Goal: Task Accomplishment & Management: Use online tool/utility

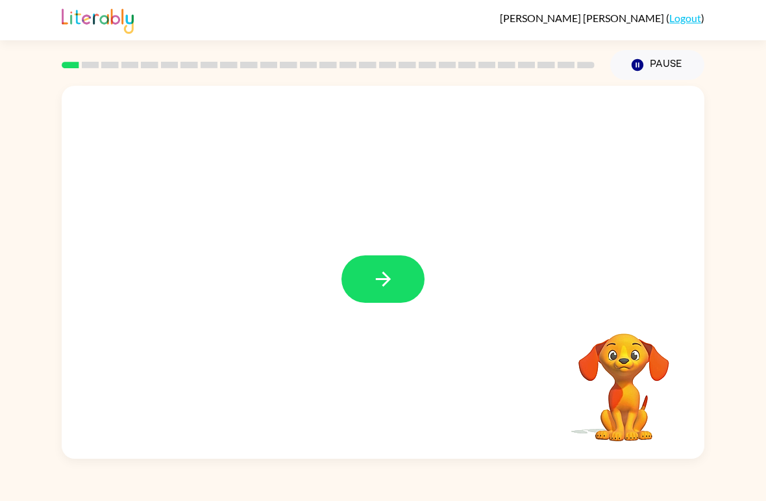
click at [383, 271] on icon "button" at bounding box center [383, 279] width 23 height 23
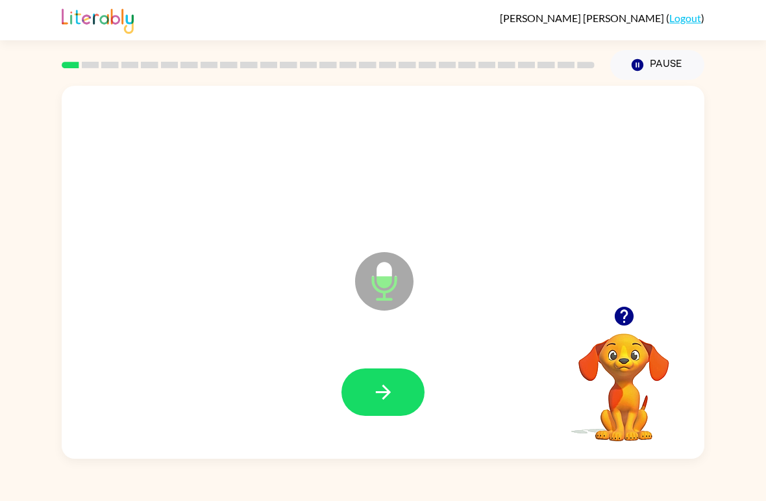
click at [379, 391] on icon "button" at bounding box center [383, 392] width 23 height 23
click at [384, 390] on icon "button" at bounding box center [383, 392] width 23 height 23
click at [380, 383] on icon "button" at bounding box center [383, 392] width 23 height 23
click at [394, 398] on icon "button" at bounding box center [383, 392] width 23 height 23
click at [378, 383] on icon "button" at bounding box center [383, 392] width 23 height 23
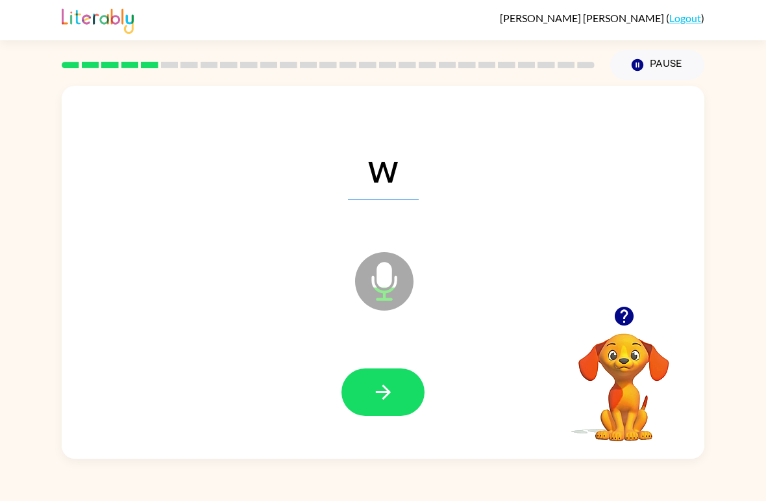
click at [414, 390] on button "button" at bounding box center [383, 391] width 83 height 47
click at [375, 385] on icon "button" at bounding box center [383, 392] width 23 height 23
click at [386, 391] on icon "button" at bounding box center [383, 392] width 23 height 23
click at [385, 401] on icon "button" at bounding box center [383, 392] width 23 height 23
click at [633, 64] on icon "button" at bounding box center [638, 65] width 12 height 12
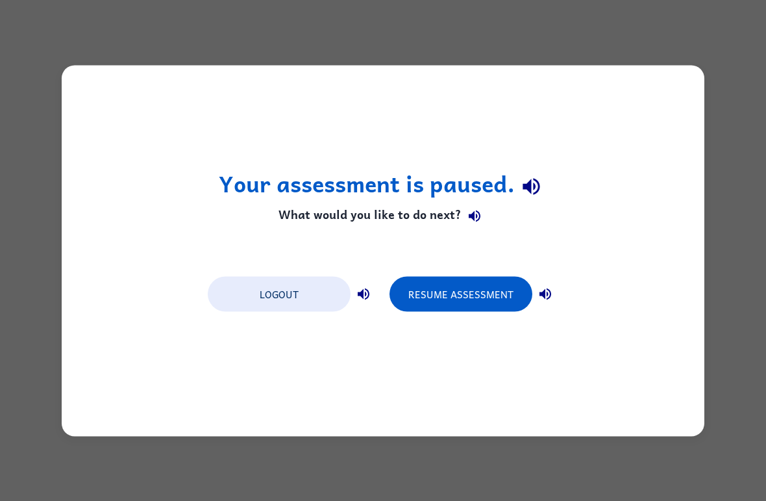
click at [468, 292] on button "Resume Assessment" at bounding box center [461, 293] width 143 height 35
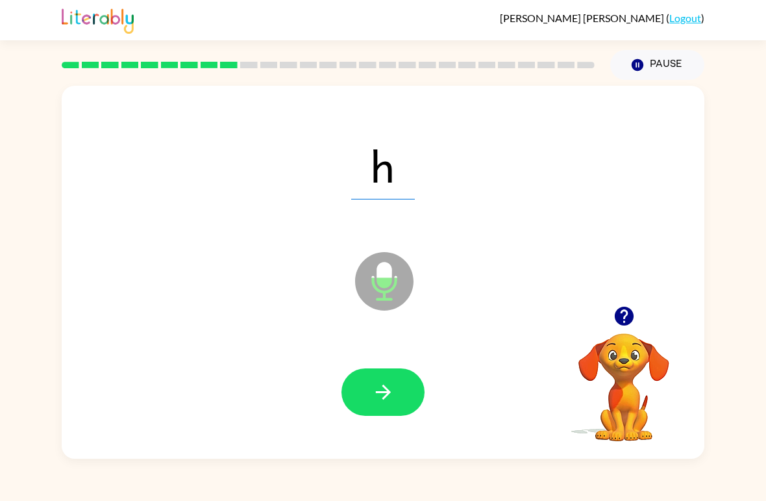
click at [386, 399] on icon "button" at bounding box center [383, 392] width 23 height 23
click at [373, 390] on icon "button" at bounding box center [383, 392] width 23 height 23
click at [387, 398] on icon "button" at bounding box center [383, 392] width 23 height 23
click at [379, 393] on icon "button" at bounding box center [382, 392] width 15 height 15
click at [375, 411] on button "button" at bounding box center [383, 391] width 83 height 47
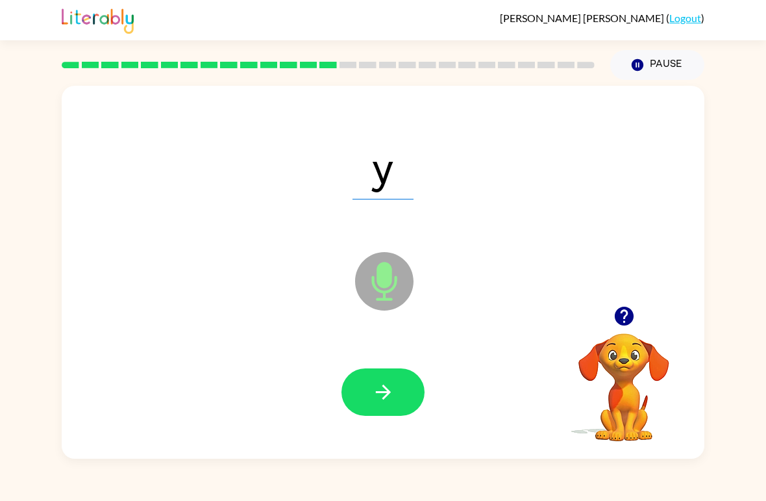
click at [390, 401] on icon "button" at bounding box center [383, 392] width 23 height 23
click at [388, 392] on icon "button" at bounding box center [382, 392] width 15 height 15
click at [368, 391] on button "button" at bounding box center [383, 391] width 83 height 47
click at [368, 403] on button "button" at bounding box center [383, 391] width 83 height 47
click at [371, 404] on button "button" at bounding box center [383, 391] width 83 height 47
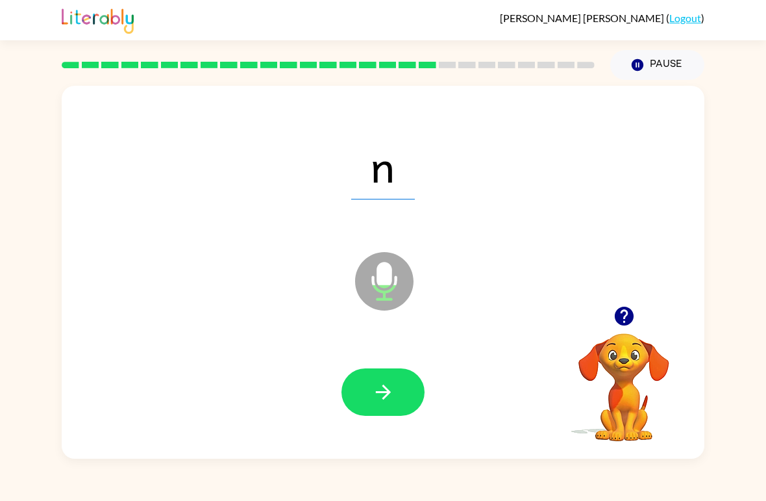
click at [361, 399] on button "button" at bounding box center [383, 391] width 83 height 47
click at [370, 392] on button "button" at bounding box center [383, 391] width 83 height 47
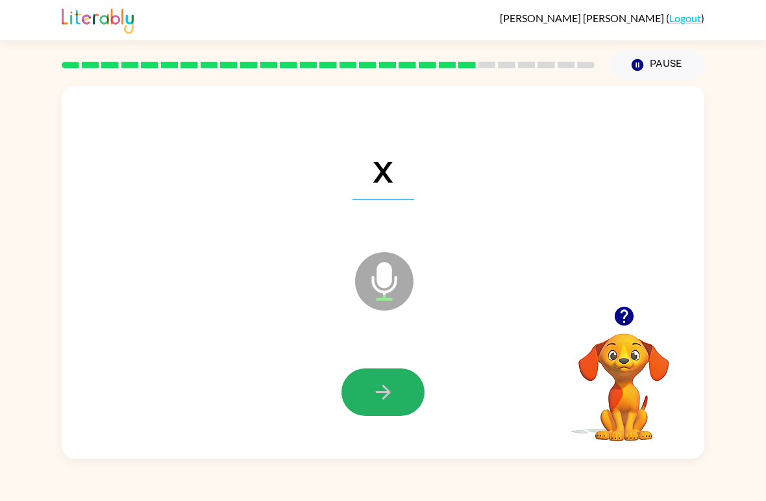
click at [373, 393] on icon "button" at bounding box center [383, 392] width 23 height 23
click at [379, 395] on icon "button" at bounding box center [383, 392] width 23 height 23
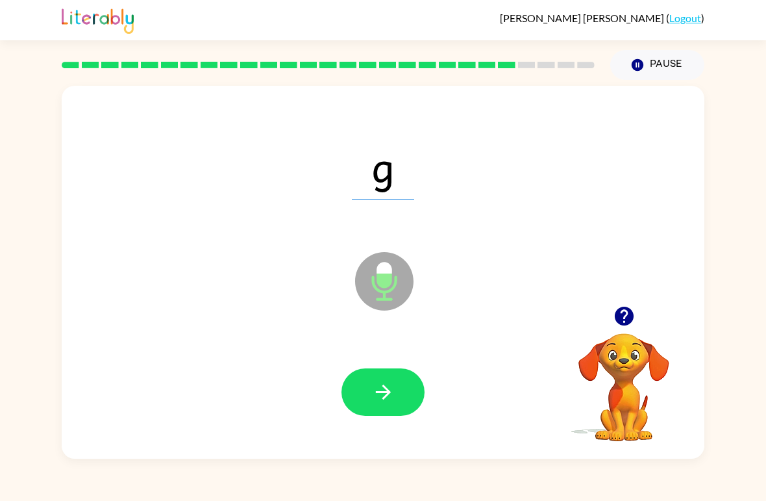
click at [390, 400] on icon "button" at bounding box center [383, 392] width 23 height 23
click at [377, 393] on icon "button" at bounding box center [382, 392] width 15 height 15
click at [391, 378] on button "button" at bounding box center [383, 391] width 83 height 47
click at [373, 403] on icon "button" at bounding box center [383, 392] width 23 height 23
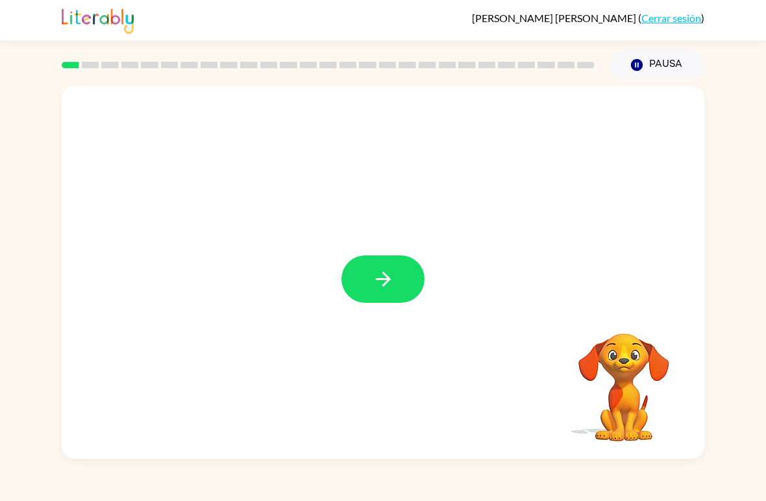
click at [394, 283] on icon "button" at bounding box center [383, 279] width 23 height 23
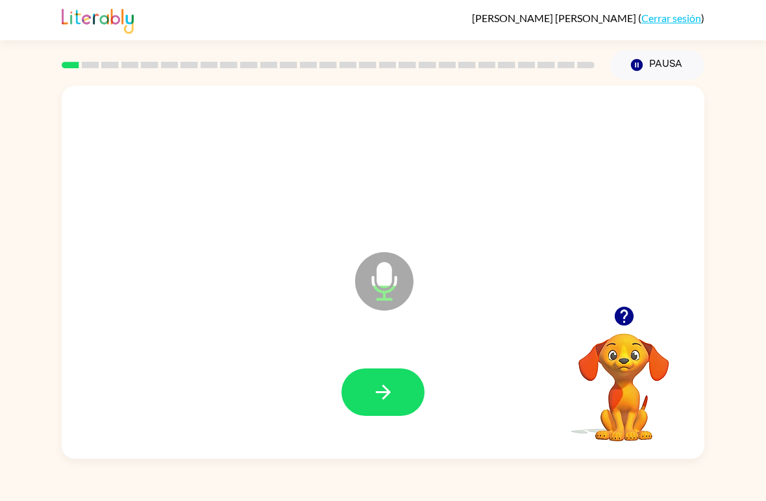
click at [373, 388] on icon "button" at bounding box center [383, 392] width 23 height 23
click at [381, 385] on icon "button" at bounding box center [383, 392] width 23 height 23
click at [385, 391] on icon "button" at bounding box center [383, 392] width 23 height 23
click at [384, 396] on icon "button" at bounding box center [383, 392] width 23 height 23
click at [388, 398] on icon "button" at bounding box center [383, 392] width 23 height 23
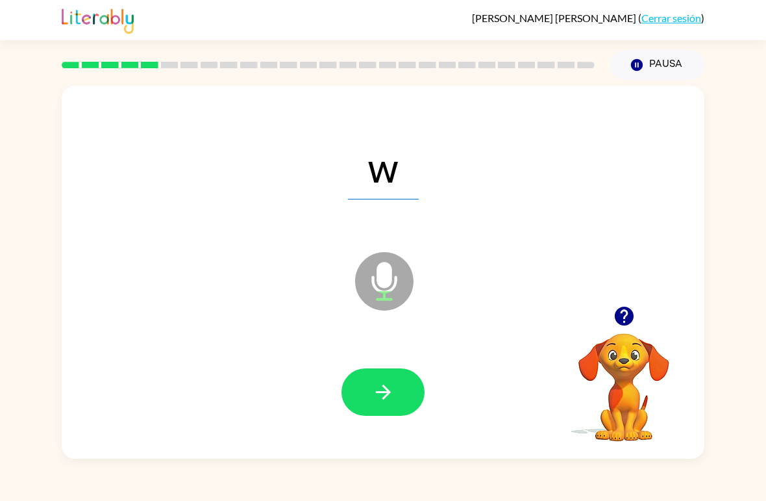
click at [386, 398] on icon "button" at bounding box center [383, 392] width 23 height 23
click at [388, 396] on icon "button" at bounding box center [383, 392] width 23 height 23
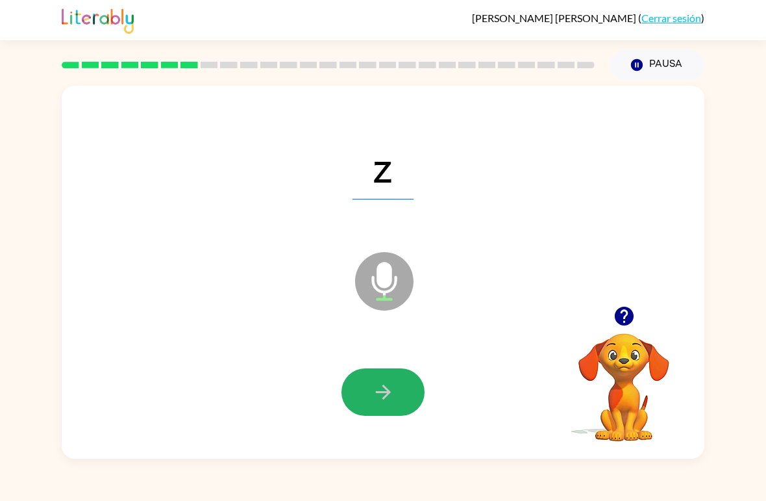
click at [388, 398] on icon "button" at bounding box center [383, 392] width 23 height 23
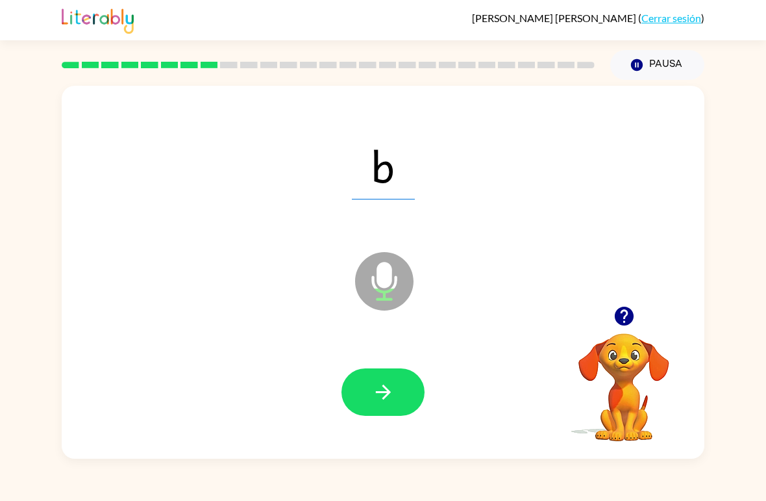
click at [384, 399] on icon "button" at bounding box center [382, 392] width 15 height 15
click at [378, 395] on icon "button" at bounding box center [383, 392] width 23 height 23
click at [370, 400] on button "button" at bounding box center [383, 391] width 83 height 47
click at [368, 401] on button "button" at bounding box center [383, 391] width 83 height 47
click at [374, 403] on icon "button" at bounding box center [383, 392] width 23 height 23
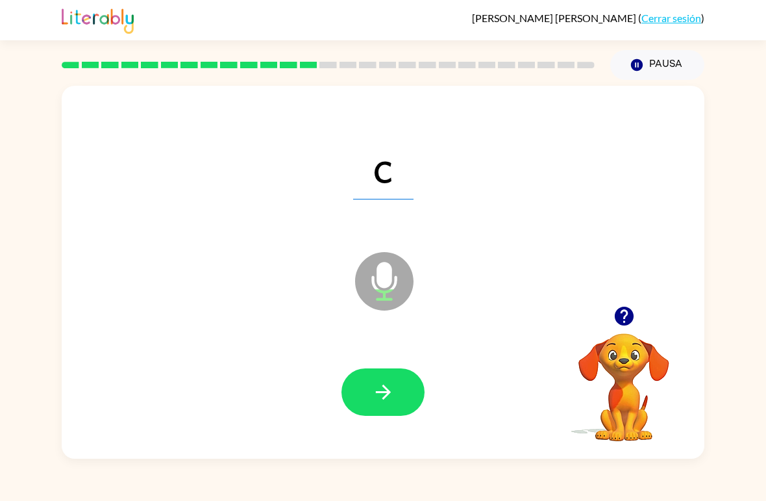
click at [362, 396] on button "button" at bounding box center [383, 391] width 83 height 47
click at [376, 397] on icon "button" at bounding box center [383, 392] width 23 height 23
click at [381, 405] on button "button" at bounding box center [383, 391] width 83 height 47
click at [380, 399] on icon "button" at bounding box center [383, 392] width 23 height 23
click at [381, 398] on icon "button" at bounding box center [383, 392] width 23 height 23
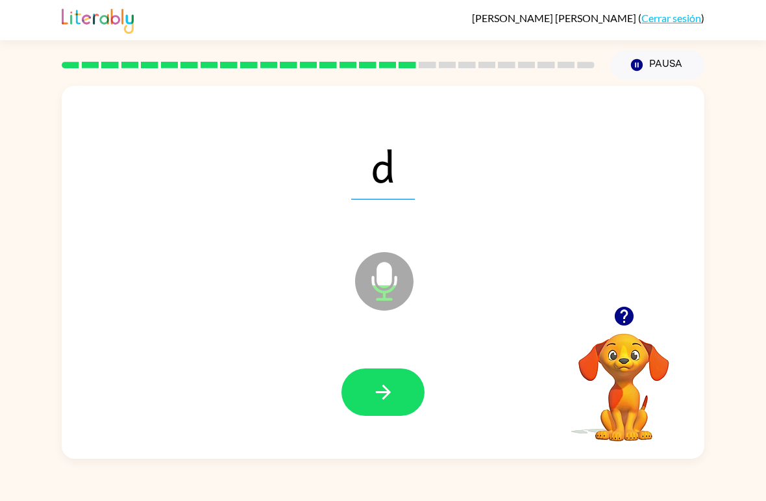
click at [372, 398] on icon "button" at bounding box center [383, 392] width 23 height 23
click at [368, 398] on button "button" at bounding box center [383, 391] width 83 height 47
click at [366, 395] on button "button" at bounding box center [383, 391] width 83 height 47
click at [377, 397] on icon "button" at bounding box center [383, 392] width 23 height 23
click at [372, 398] on icon "button" at bounding box center [383, 392] width 23 height 23
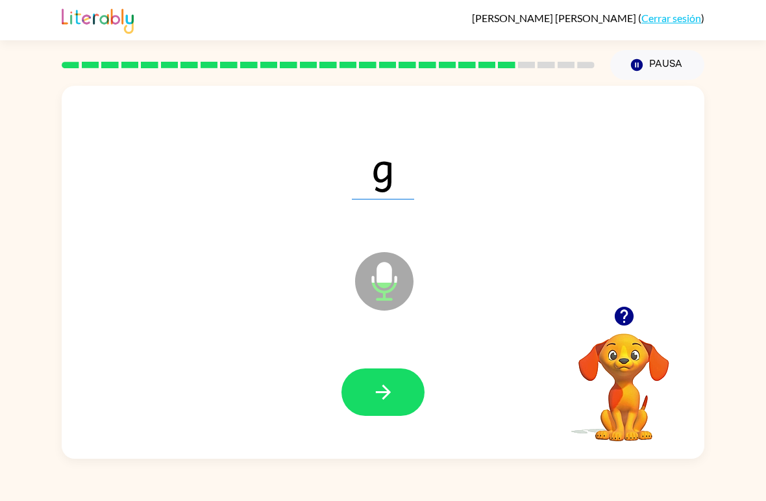
click at [370, 392] on button "button" at bounding box center [383, 391] width 83 height 47
click at [375, 392] on icon "button" at bounding box center [383, 392] width 23 height 23
click at [368, 396] on button "button" at bounding box center [383, 391] width 83 height 47
click at [381, 401] on icon "button" at bounding box center [383, 392] width 23 height 23
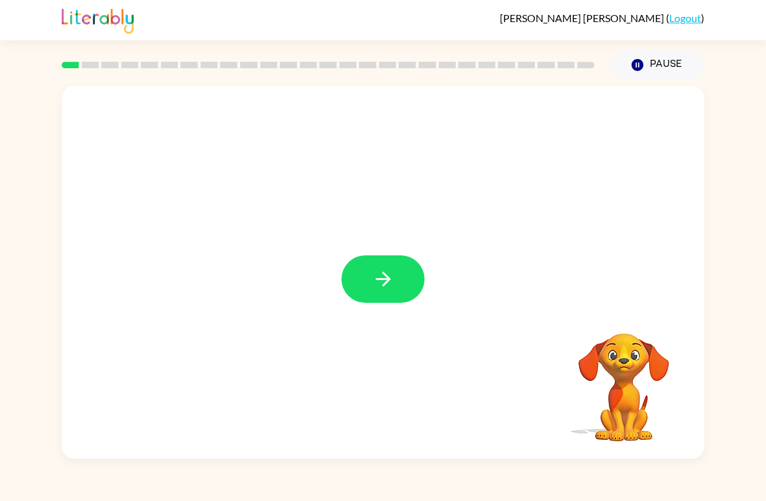
click at [398, 277] on button "button" at bounding box center [383, 278] width 83 height 47
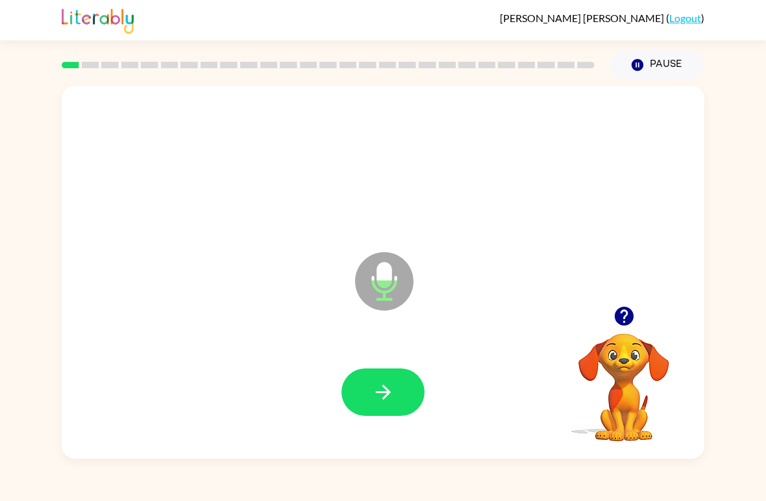
click at [379, 392] on icon "button" at bounding box center [382, 392] width 15 height 15
click at [374, 391] on icon "button" at bounding box center [383, 392] width 23 height 23
click at [390, 391] on icon "button" at bounding box center [383, 392] width 23 height 23
click at [386, 392] on icon "button" at bounding box center [382, 392] width 15 height 15
click at [382, 399] on icon "button" at bounding box center [383, 392] width 23 height 23
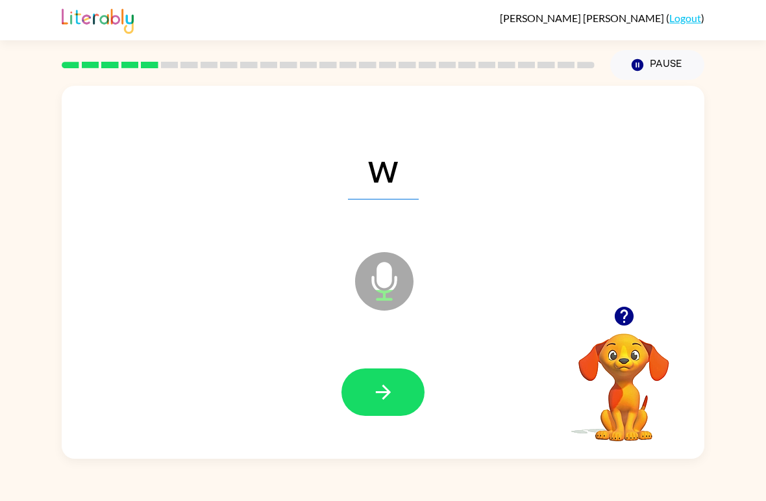
click at [382, 388] on icon "button" at bounding box center [383, 392] width 23 height 23
click at [388, 381] on icon "button" at bounding box center [383, 392] width 23 height 23
click at [372, 390] on icon "button" at bounding box center [383, 392] width 23 height 23
click at [379, 388] on icon "button" at bounding box center [383, 392] width 23 height 23
click at [363, 396] on button "button" at bounding box center [383, 391] width 83 height 47
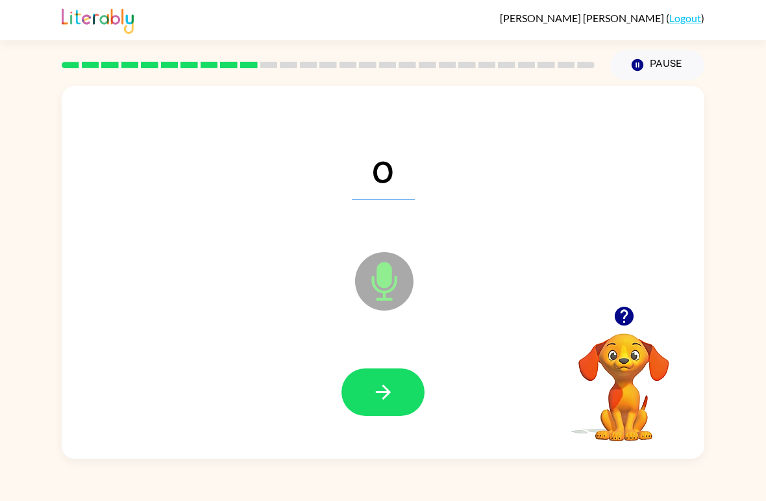
click at [366, 389] on button "button" at bounding box center [383, 391] width 83 height 47
click at [377, 391] on icon "button" at bounding box center [383, 392] width 23 height 23
click at [397, 414] on button "button" at bounding box center [383, 391] width 83 height 47
click at [394, 388] on icon "button" at bounding box center [383, 392] width 23 height 23
click at [383, 405] on button "button" at bounding box center [383, 391] width 83 height 47
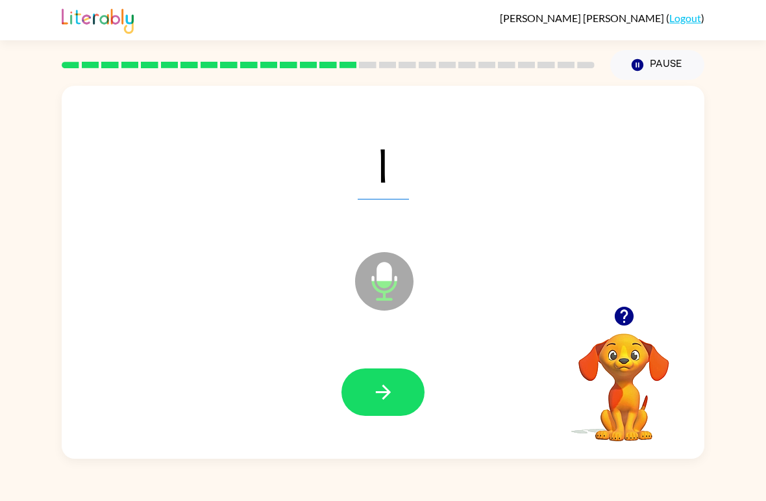
click at [391, 407] on button "button" at bounding box center [383, 391] width 83 height 47
click at [386, 410] on button "button" at bounding box center [383, 391] width 83 height 47
click at [383, 396] on icon "button" at bounding box center [383, 392] width 23 height 23
click at [378, 391] on icon "button" at bounding box center [383, 392] width 23 height 23
click at [385, 394] on icon "button" at bounding box center [383, 392] width 23 height 23
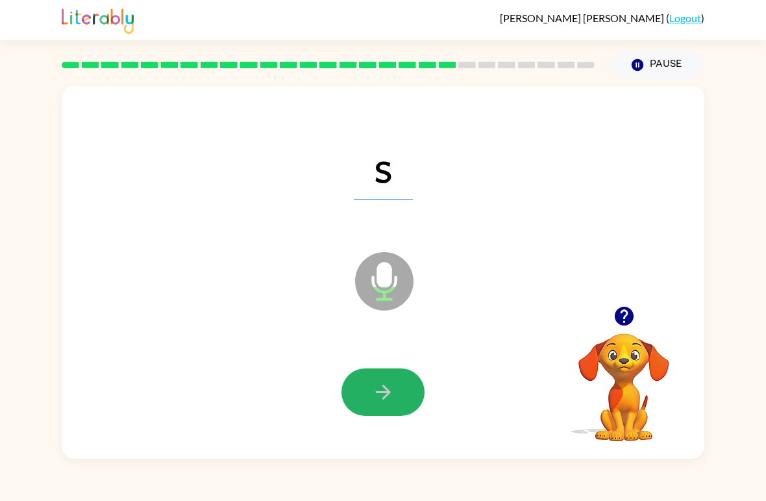
click at [380, 392] on icon "button" at bounding box center [382, 392] width 15 height 15
click at [377, 393] on icon "button" at bounding box center [382, 392] width 15 height 15
click at [381, 395] on icon "button" at bounding box center [383, 392] width 23 height 23
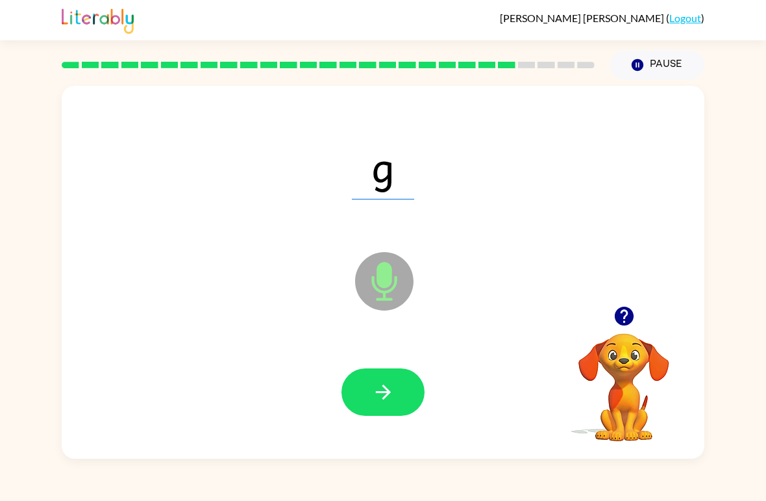
click at [373, 379] on button "button" at bounding box center [383, 391] width 83 height 47
click at [375, 390] on icon "button" at bounding box center [383, 392] width 23 height 23
click at [390, 398] on icon "button" at bounding box center [383, 392] width 23 height 23
click at [387, 392] on icon "button" at bounding box center [383, 392] width 23 height 23
